Goal: Information Seeking & Learning: Understand process/instructions

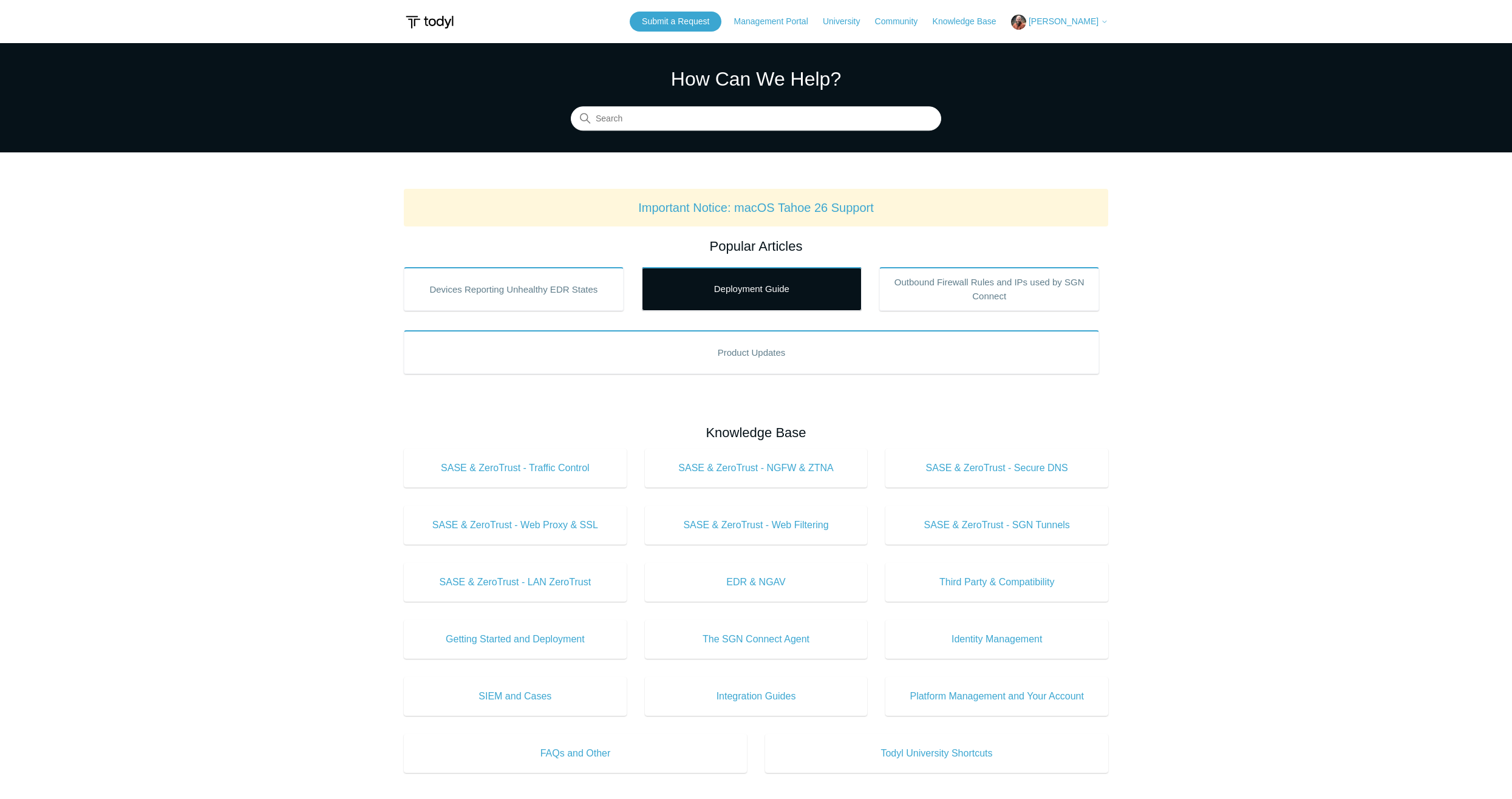
click at [760, 288] on link "Deployment Guide" at bounding box center [751, 289] width 220 height 44
click at [701, 121] on input "Search" at bounding box center [756, 118] width 371 height 24
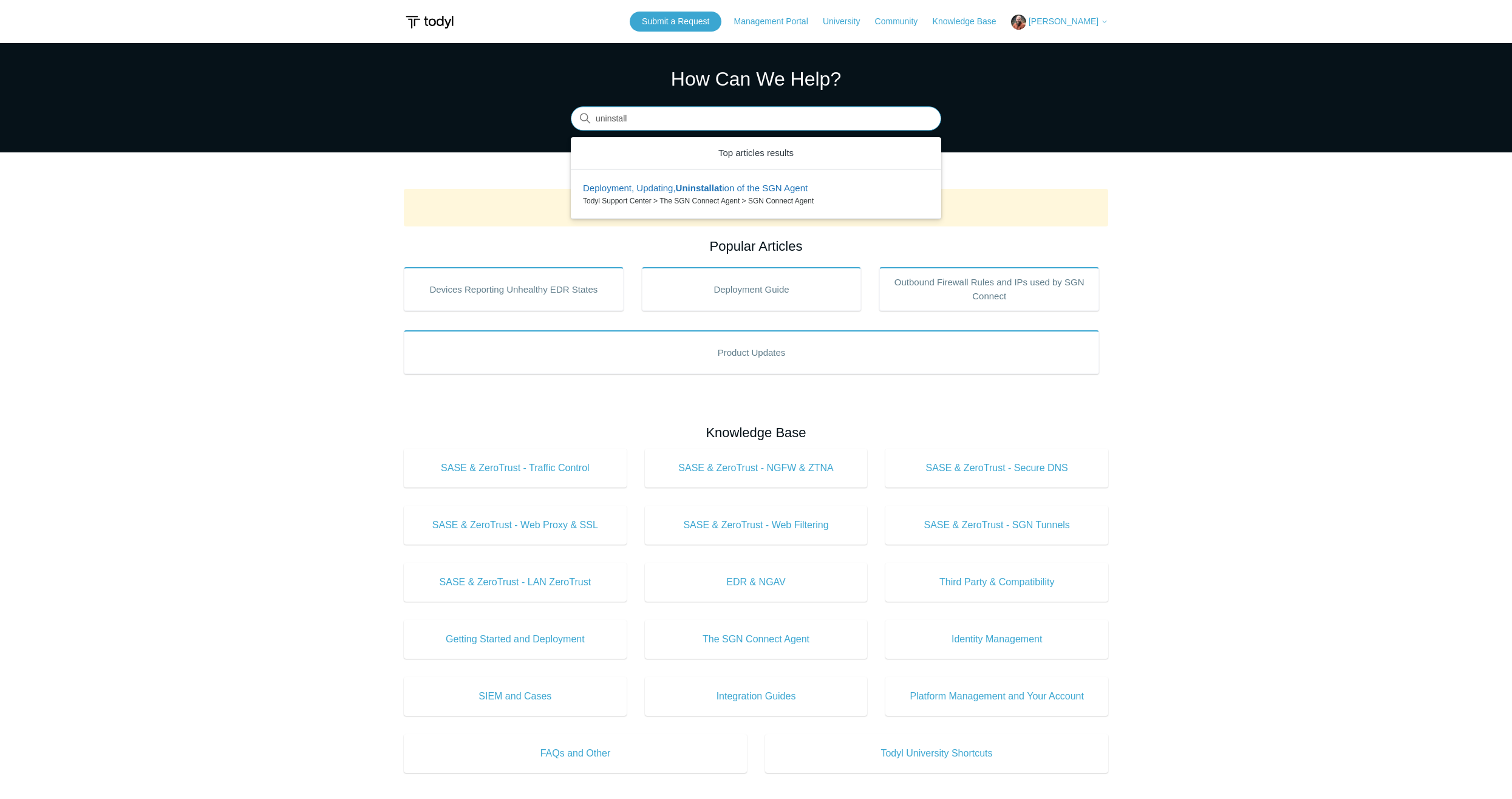
type input "uninstall"
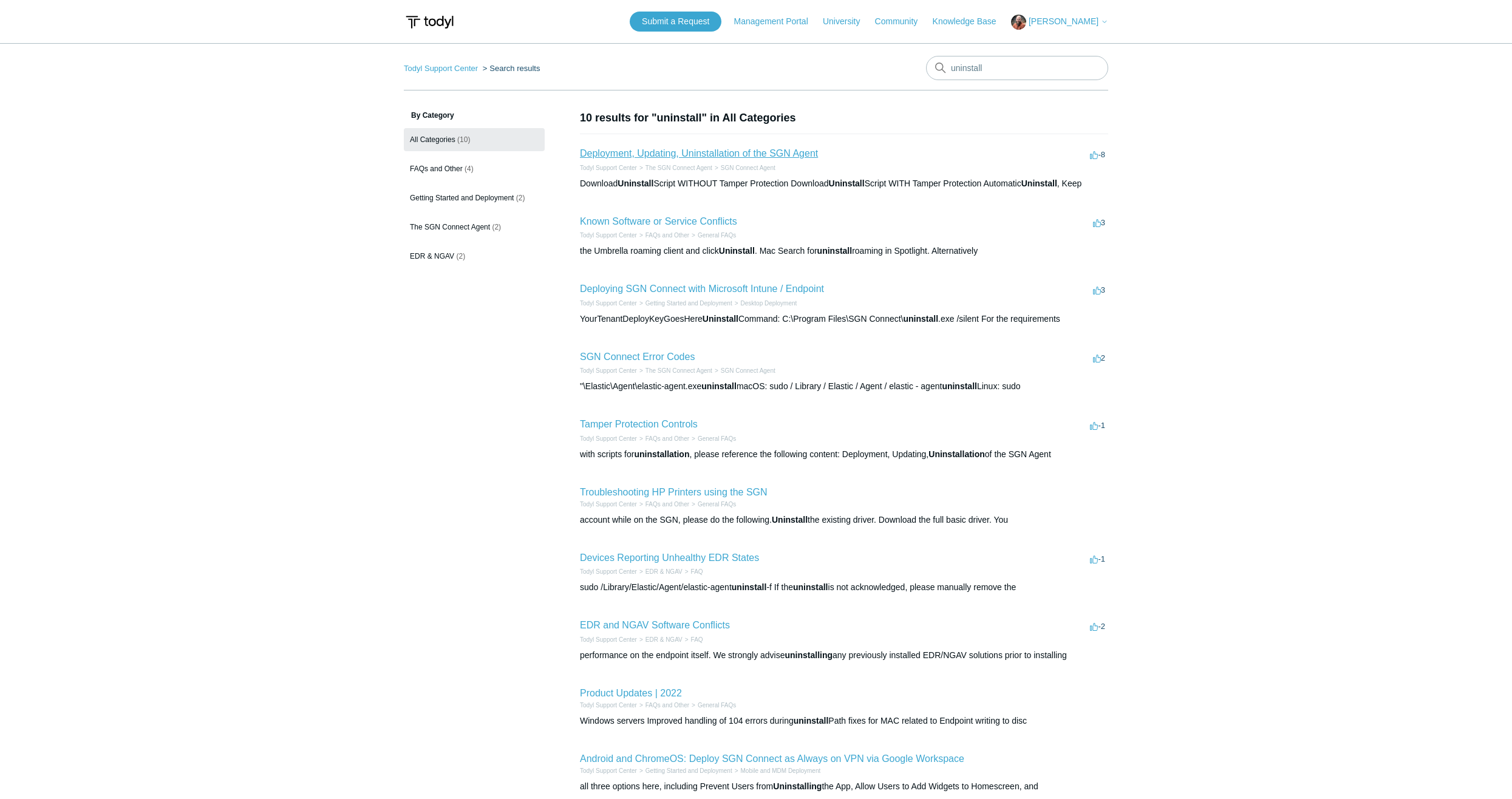
click at [699, 157] on link "Deployment, Updating, Uninstallation of the SGN Agent" at bounding box center [699, 153] width 238 height 11
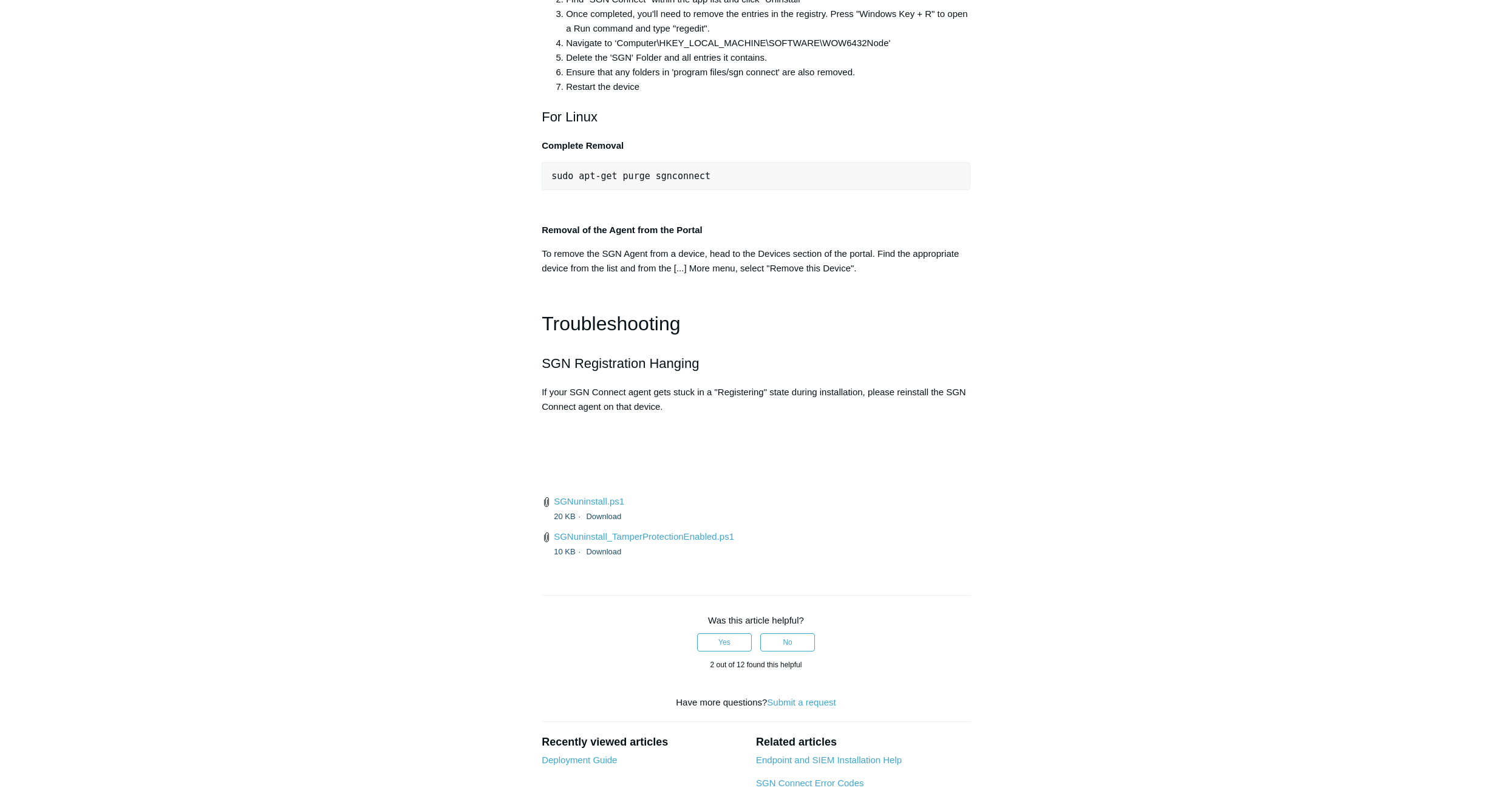
scroll to position [2610, 0]
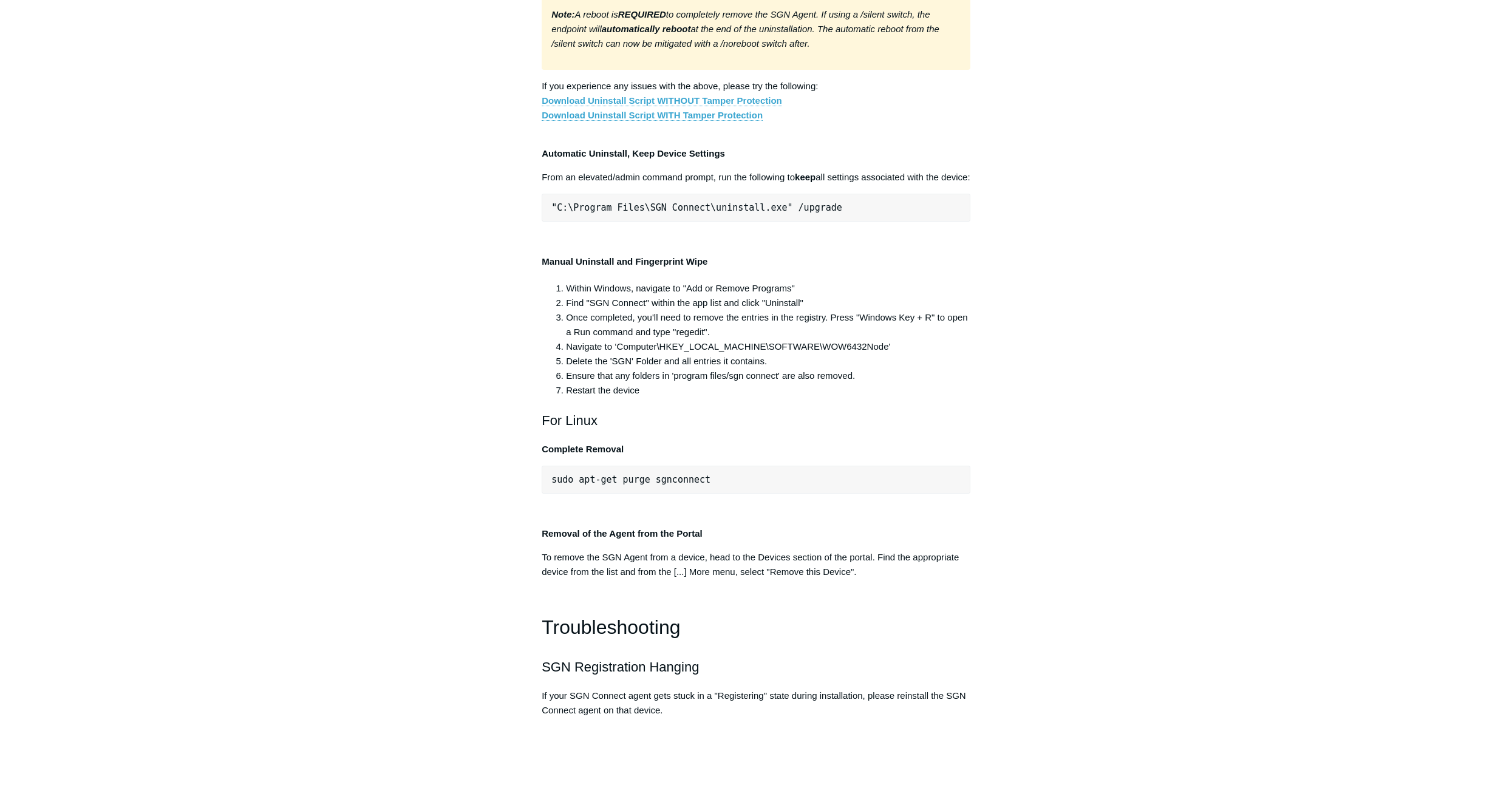
scroll to position [1881, 0]
